Goal: Task Accomplishment & Management: Manage account settings

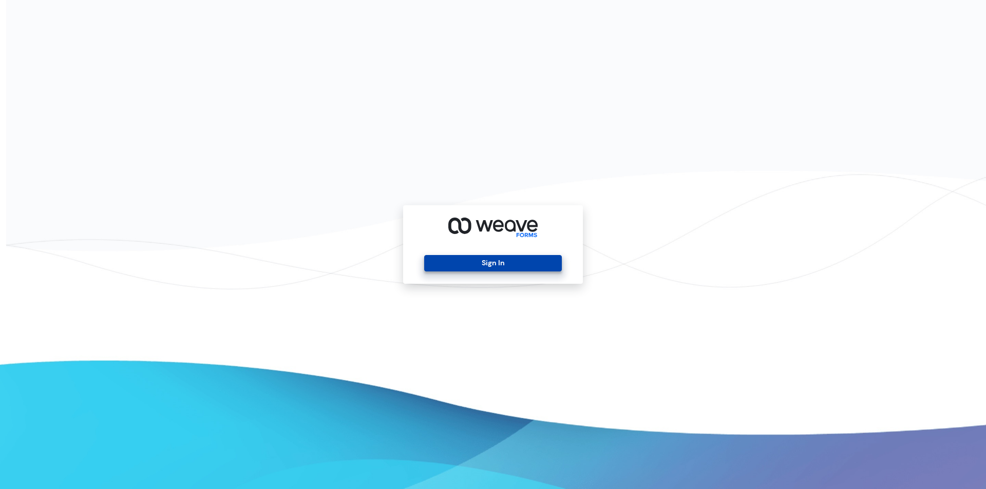
click at [514, 263] on button "Sign In" at bounding box center [492, 263] width 137 height 16
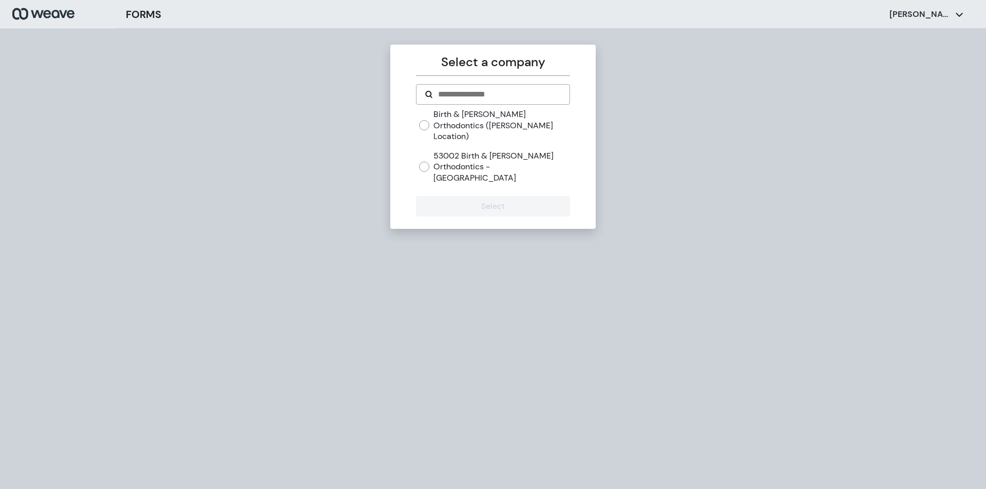
click at [486, 133] on div "Birth & [PERSON_NAME] Orthodontics ([PERSON_NAME] Location) 53002 Birth & [PERS…" at bounding box center [494, 146] width 150 height 75
click at [466, 113] on label "Birth & [PERSON_NAME] Orthodontics ([PERSON_NAME] Location)" at bounding box center [501, 125] width 136 height 33
click at [458, 196] on button "Select" at bounding box center [492, 206] width 153 height 21
